Goal: Information Seeking & Learning: Compare options

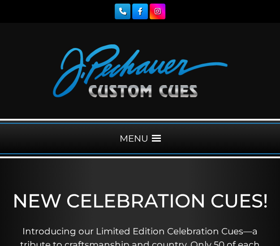
click at [160, 140] on span at bounding box center [156, 138] width 9 height 9
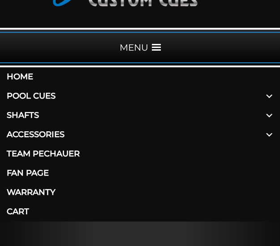
scroll to position [92, 0]
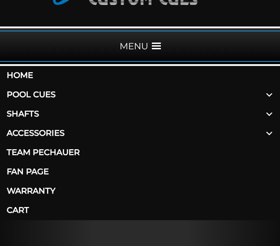
click at [33, 96] on link "Pool Cues" at bounding box center [140, 94] width 280 height 19
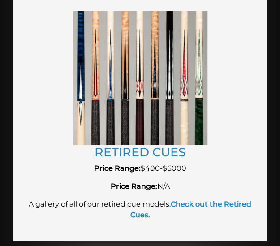
scroll to position [2035, 0]
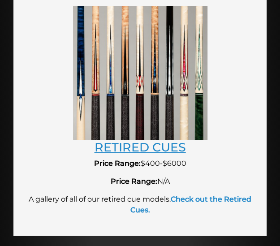
click at [118, 139] on link "RETIRED CUES" at bounding box center [140, 146] width 91 height 15
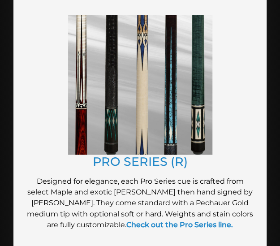
scroll to position [1049, 0]
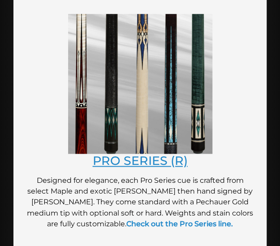
click at [138, 153] on link "PRO SERIES (R)" at bounding box center [140, 160] width 95 height 15
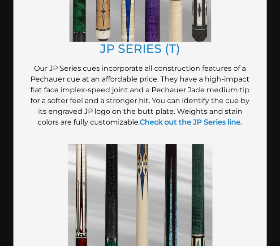
scroll to position [926, 0]
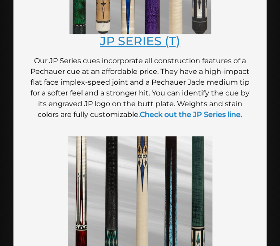
click at [119, 35] on link "JP SERIES (T)" at bounding box center [140, 41] width 80 height 15
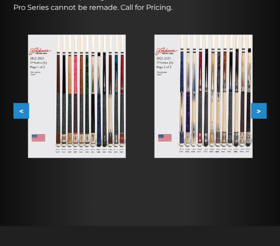
scroll to position [237, 0]
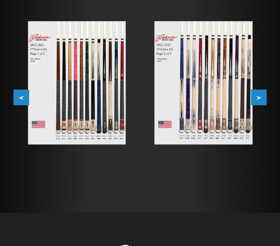
click at [259, 97] on button ">" at bounding box center [259, 97] width 16 height 16
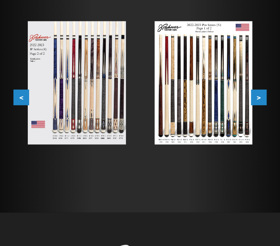
click at [258, 98] on button ">" at bounding box center [259, 97] width 16 height 16
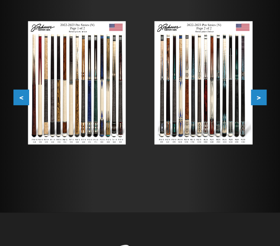
click at [197, 62] on img at bounding box center [203, 82] width 98 height 123
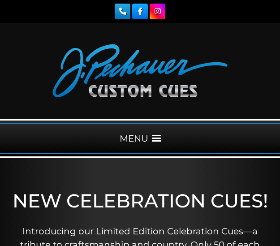
scroll to position [92, 0]
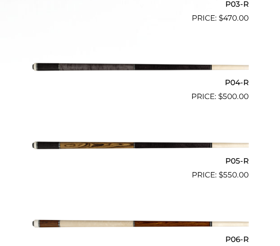
scroll to position [524, 0]
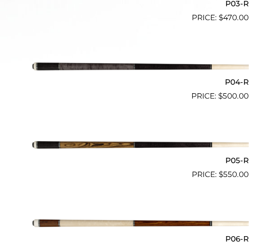
click at [128, 68] on img at bounding box center [140, 67] width 217 height 36
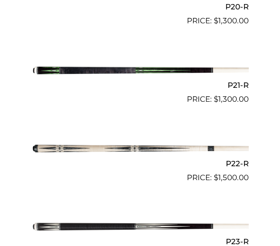
scroll to position [1870, 0]
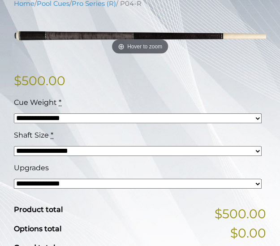
scroll to position [192, 0]
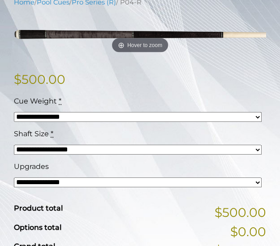
click at [135, 118] on select "**********" at bounding box center [138, 117] width 248 height 10
select select "*****"
click at [14, 112] on select "**********" at bounding box center [138, 117] width 248 height 10
click at [83, 147] on select "**********" at bounding box center [138, 150] width 248 height 10
select select "*****"
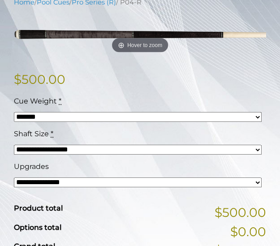
click at [14, 145] on select "**********" at bounding box center [138, 150] width 248 height 10
click at [78, 185] on select "**********" at bounding box center [138, 183] width 248 height 10
click at [90, 199] on div "**********" at bounding box center [140, 174] width 253 height 156
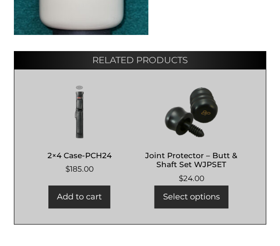
scroll to position [761, 0]
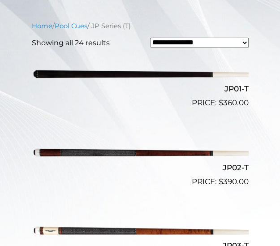
scroll to position [283, 0]
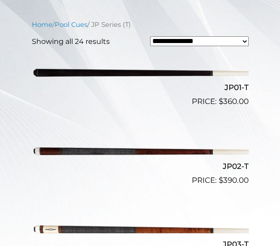
click at [178, 41] on select "**********" at bounding box center [199, 41] width 98 height 10
select select "**********"
click at [150, 36] on select "**********" at bounding box center [199, 41] width 98 height 10
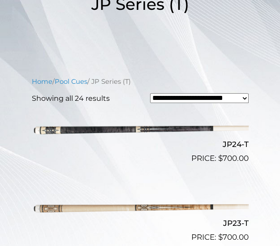
scroll to position [237, 0]
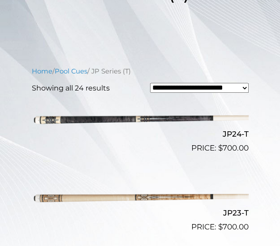
click at [102, 119] on img at bounding box center [140, 119] width 217 height 36
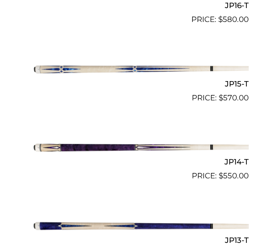
scroll to position [996, 0]
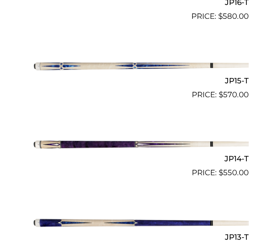
click at [97, 64] on img at bounding box center [140, 66] width 217 height 36
click at [97, 142] on img at bounding box center [140, 144] width 217 height 36
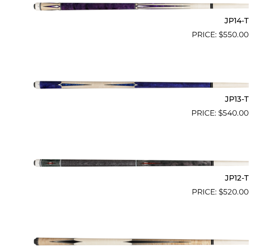
scroll to position [1136, 0]
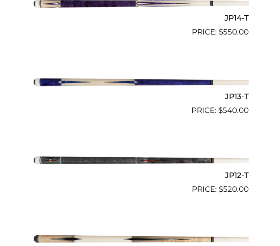
click at [82, 83] on img at bounding box center [140, 81] width 217 height 36
click at [81, 160] on img at bounding box center [140, 160] width 217 height 36
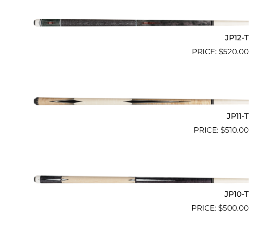
scroll to position [1275, 0]
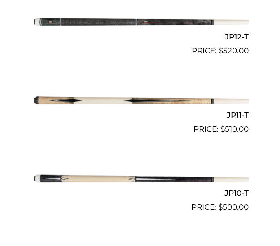
click at [66, 98] on img at bounding box center [140, 100] width 217 height 36
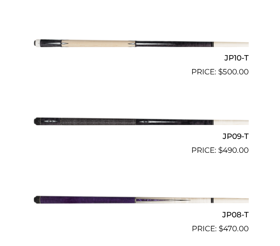
scroll to position [1411, 0]
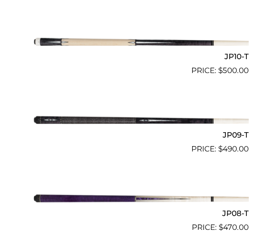
click at [87, 121] on img at bounding box center [140, 120] width 217 height 36
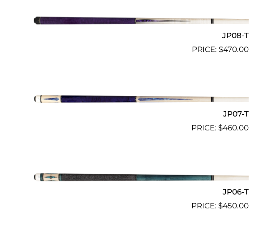
scroll to position [1596, 0]
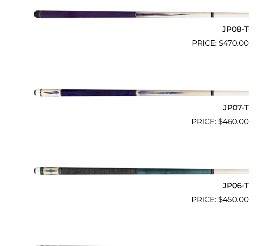
click at [95, 95] on img at bounding box center [140, 92] width 217 height 36
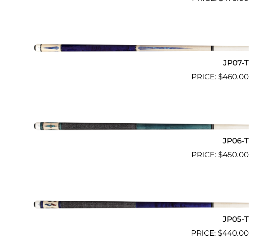
scroll to position [1642, 0]
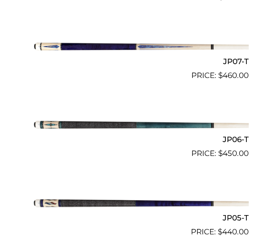
click at [74, 123] on img at bounding box center [140, 124] width 217 height 36
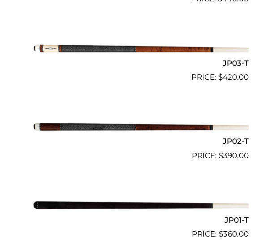
scroll to position [1954, 0]
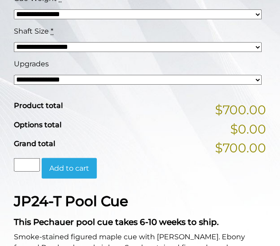
scroll to position [295, 0]
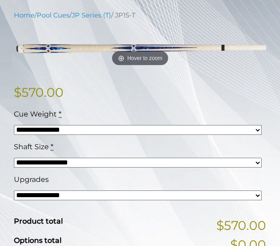
scroll to position [182, 0]
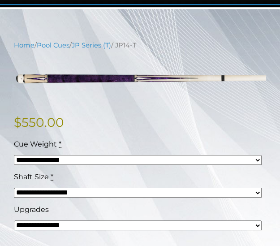
scroll to position [147, 0]
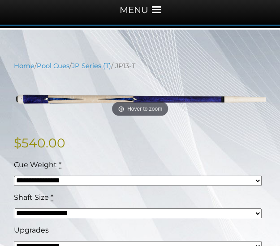
scroll to position [137, 0]
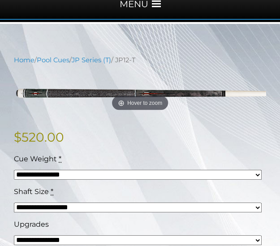
scroll to position [136, 0]
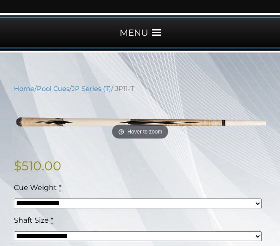
scroll to position [104, 0]
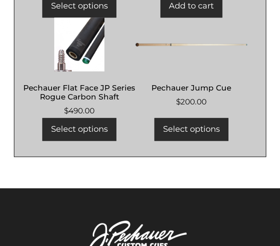
scroll to position [1071, 0]
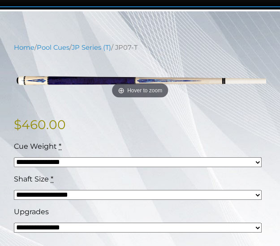
scroll to position [148, 0]
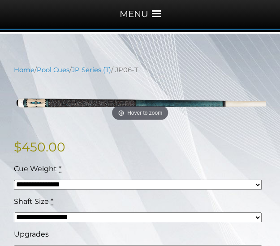
scroll to position [137, 0]
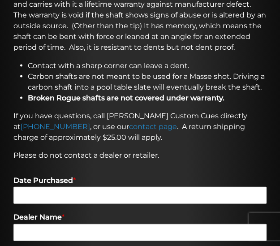
scroll to position [368, 0]
